Goal: Navigation & Orientation: Find specific page/section

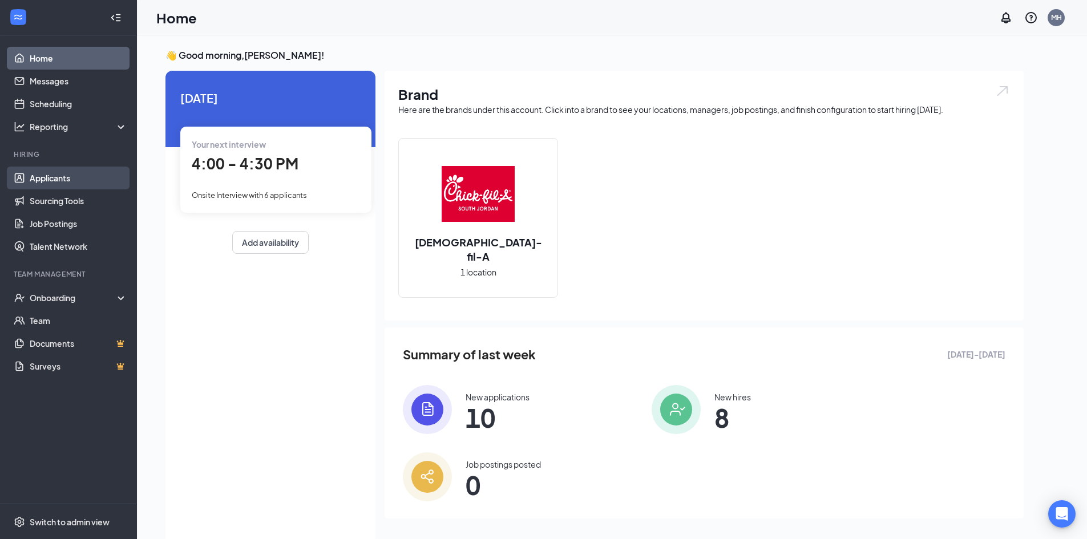
click at [94, 180] on link "Applicants" at bounding box center [79, 178] width 98 height 23
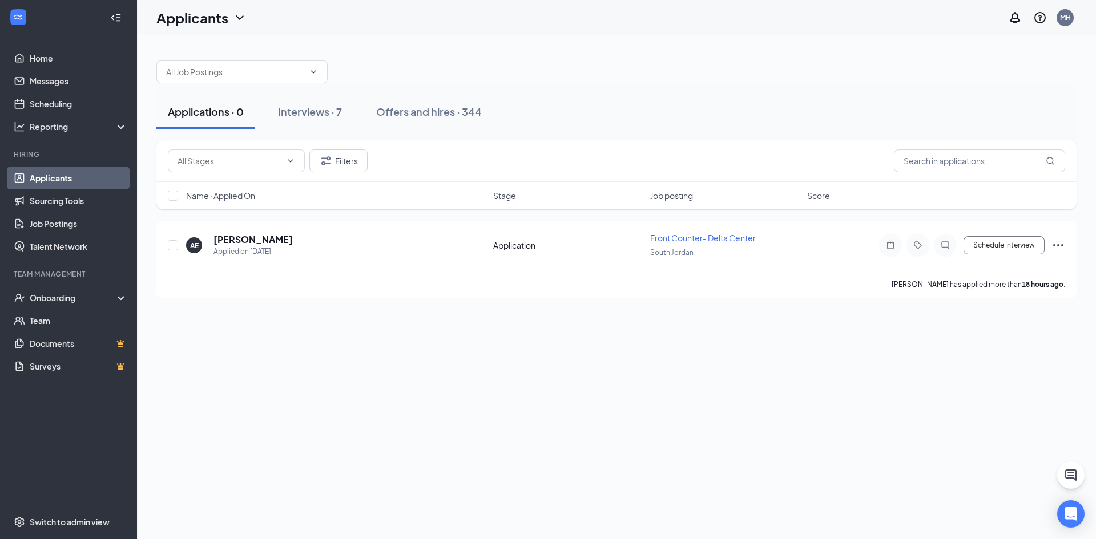
click at [48, 179] on link "Applicants" at bounding box center [79, 178] width 98 height 23
click at [328, 119] on button "Interviews · 7" at bounding box center [309, 112] width 87 height 34
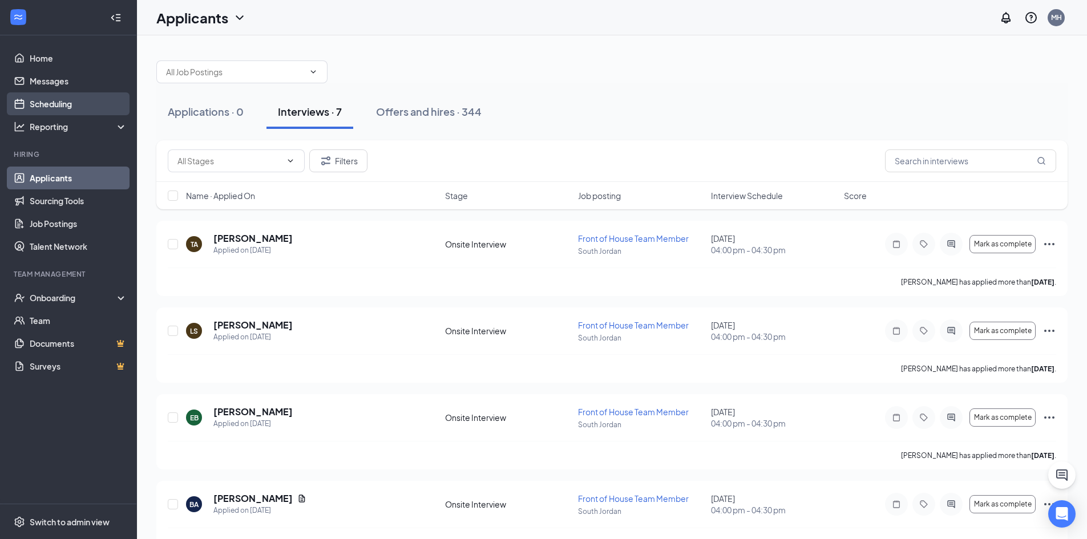
click at [73, 110] on link "Scheduling" at bounding box center [79, 103] width 98 height 23
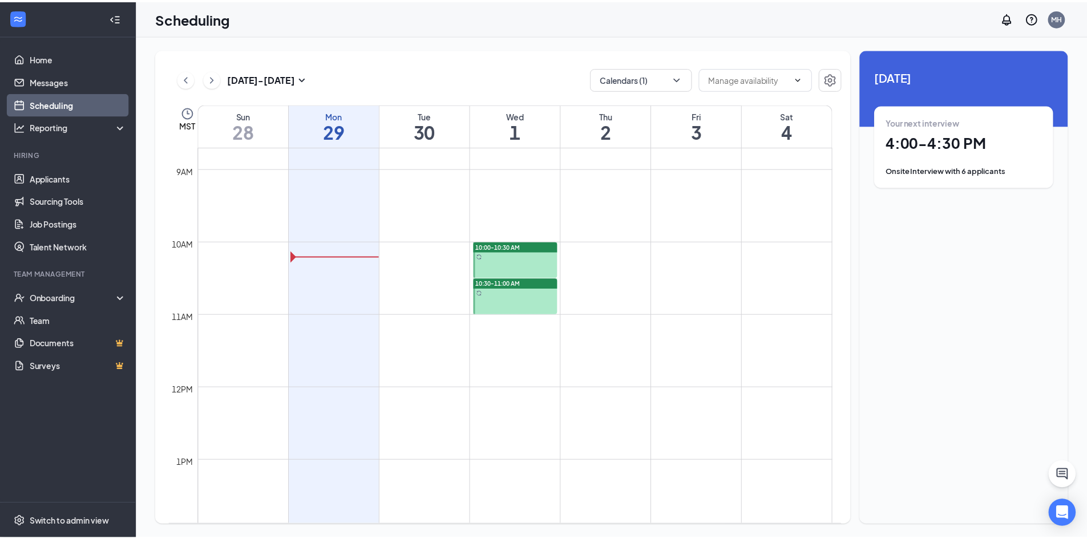
scroll to position [960, 0]
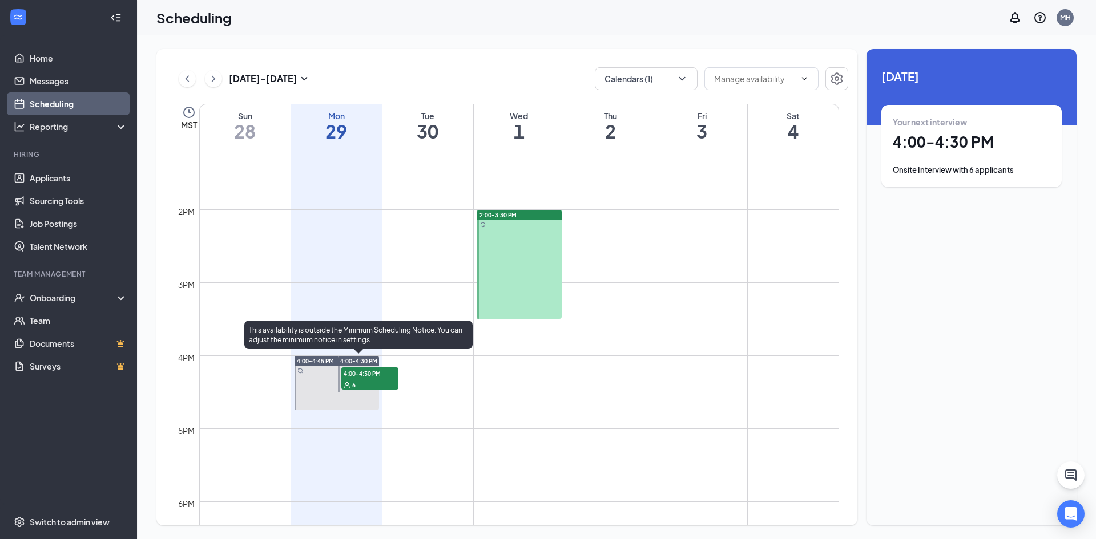
click at [394, 384] on div "6" at bounding box center [369, 384] width 57 height 11
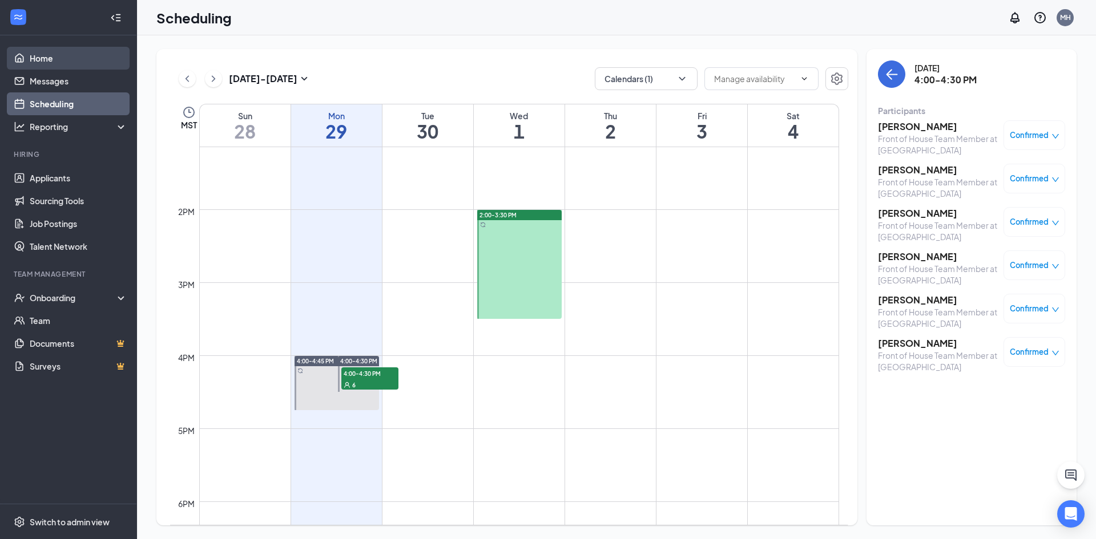
click at [50, 52] on link "Home" at bounding box center [79, 58] width 98 height 23
